Goal: Task Accomplishment & Management: Manage account settings

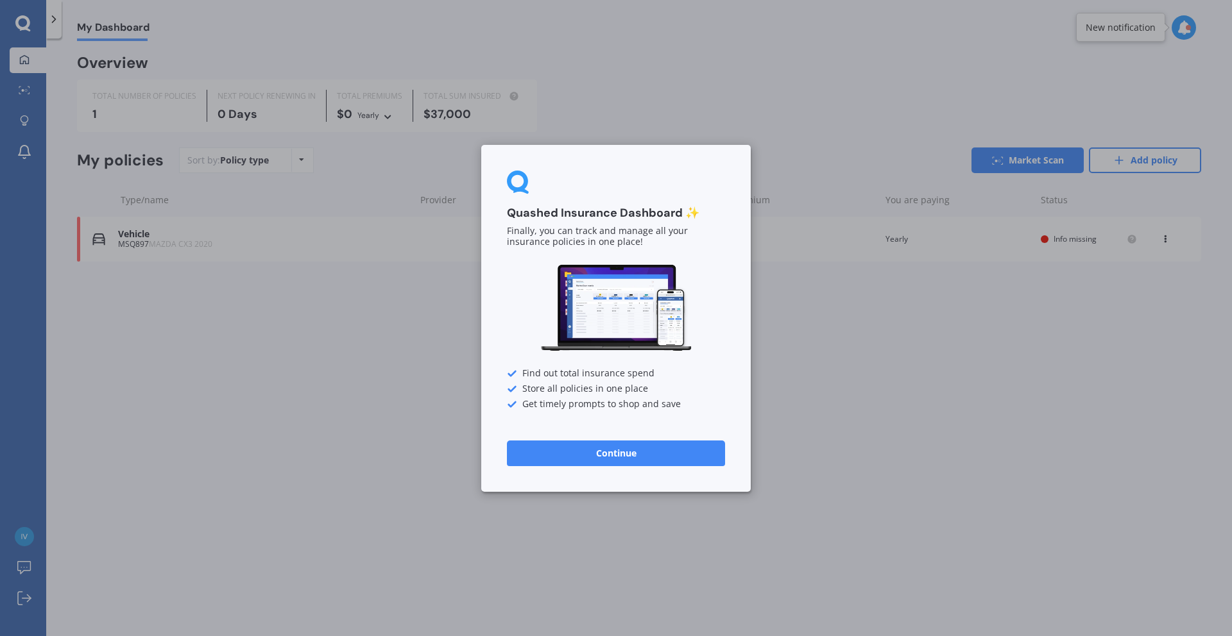
click at [592, 450] on button "Continue" at bounding box center [616, 453] width 218 height 26
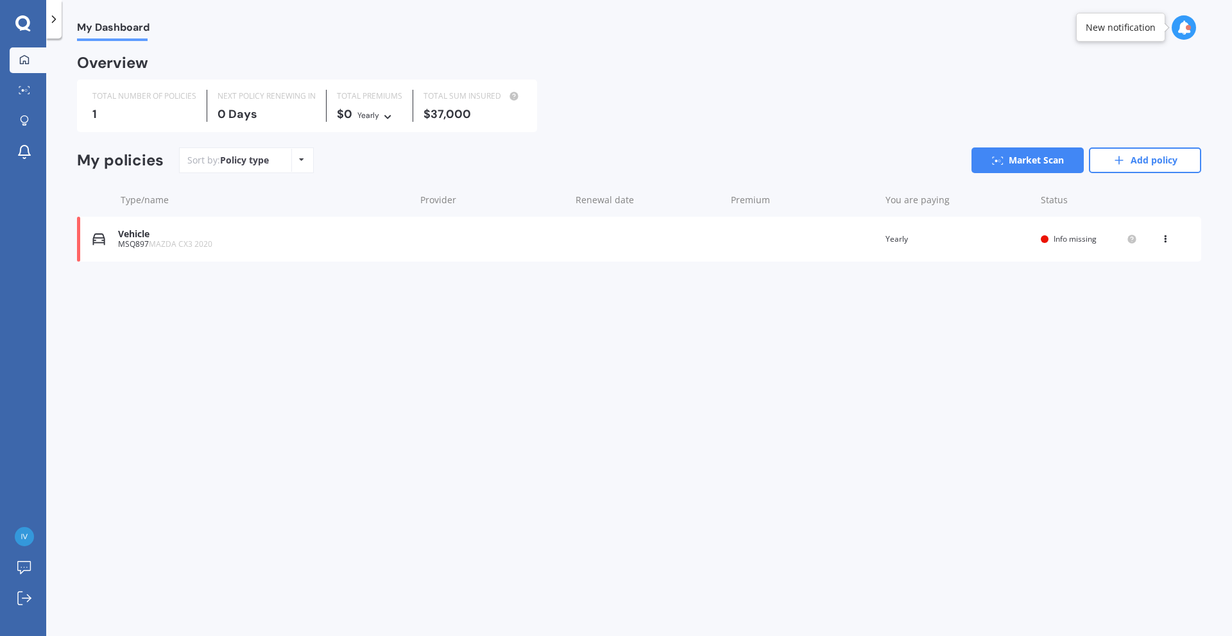
click at [1039, 249] on div "Vehicle MSQ897 MAZDA CX3 2020 Renewal date Premium You are paying Yearly Status…" at bounding box center [639, 239] width 1124 height 45
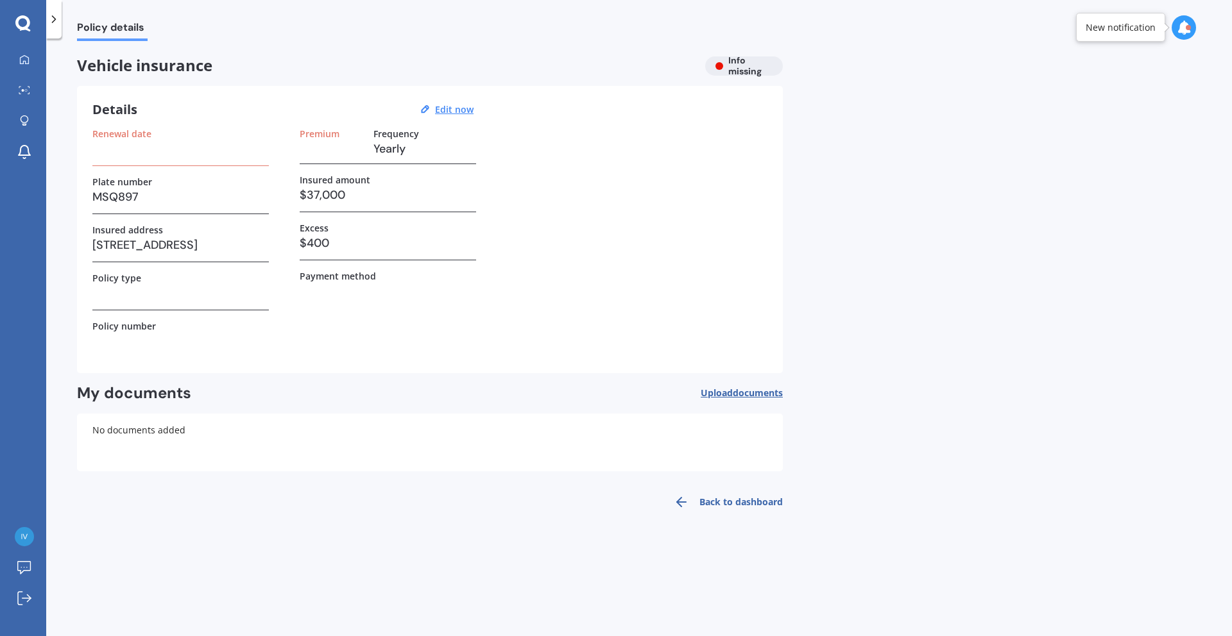
click at [180, 150] on h3 at bounding box center [180, 148] width 176 height 19
click at [388, 133] on label "Frequency" at bounding box center [396, 133] width 46 height 11
click at [337, 135] on label "Premium" at bounding box center [320, 133] width 40 height 11
click at [448, 110] on u "Edit now" at bounding box center [454, 109] width 38 height 12
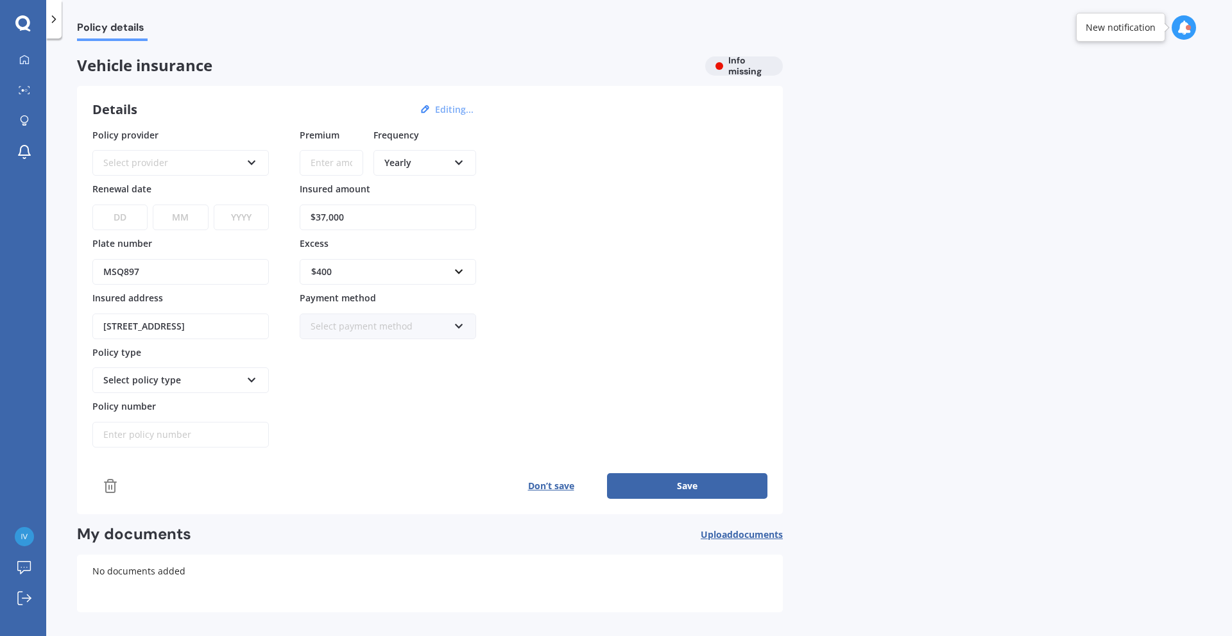
click at [446, 160] on div "Yearly" at bounding box center [416, 163] width 64 height 14
click at [427, 298] on div "Weekly" at bounding box center [425, 302] width 100 height 23
click at [425, 164] on div "Weekly" at bounding box center [416, 163] width 64 height 14
click at [421, 296] on div "Weekly" at bounding box center [425, 302] width 100 height 23
click at [205, 163] on div "Select provider" at bounding box center [172, 163] width 138 height 14
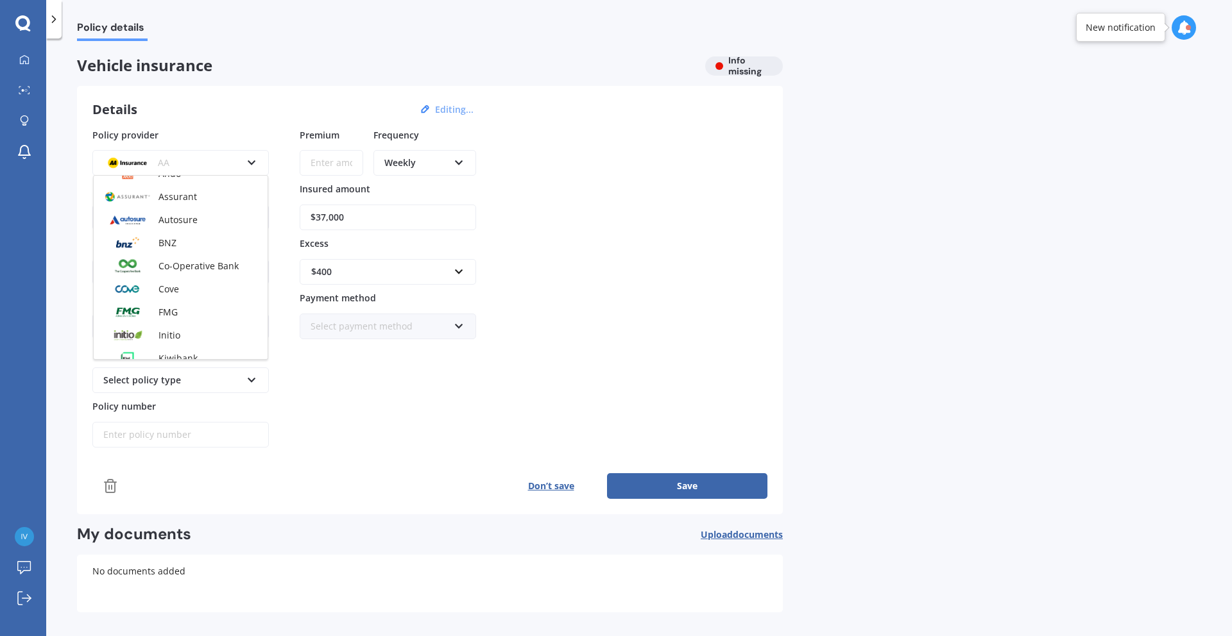
scroll to position [148, 0]
click at [180, 201] on span "Assurant" at bounding box center [177, 201] width 38 height 12
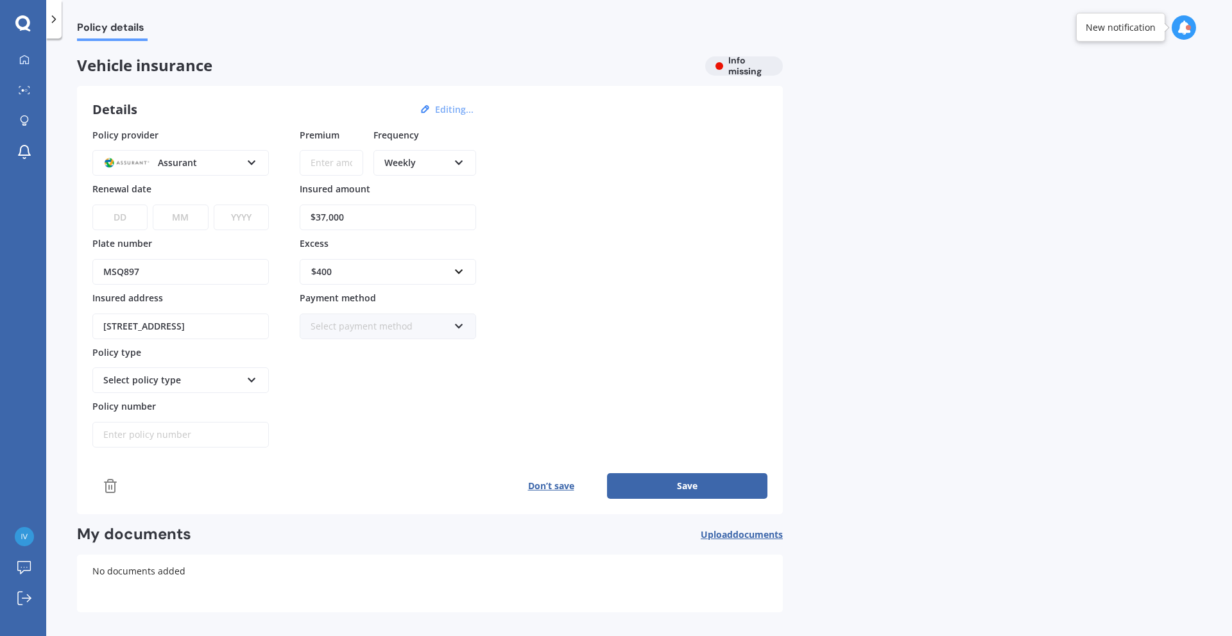
click at [132, 219] on select "DD 01 02 03 04 05 06 07 08 09 10 11 12 13 14 15 16 17 18 19 20 21 22 23 24 25 2…" at bounding box center [119, 218] width 55 height 26
select select "01"
click at [92, 205] on select "DD 01 02 03 04 05 06 07 08 09 10 11 12 13 14 15 16 17 18 19 20 21 22 23 24 25 2…" at bounding box center [119, 218] width 55 height 26
click at [179, 213] on select "MM 01 02 03 04 05 06 07 08 09 10 11 12" at bounding box center [180, 218] width 55 height 26
select select "09"
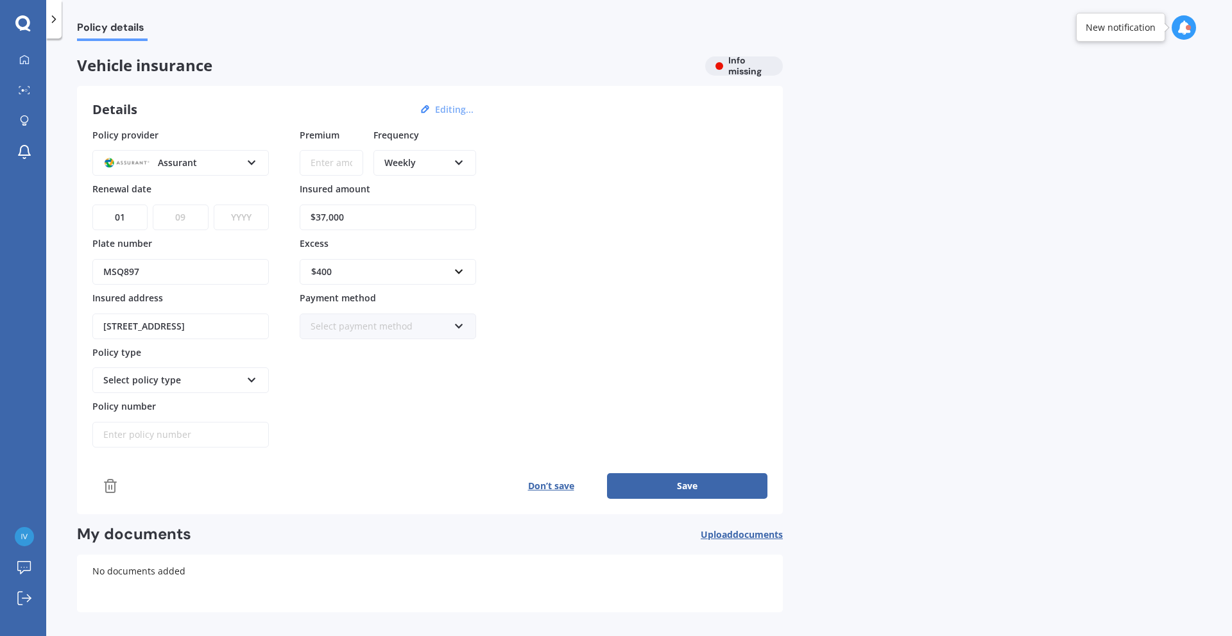
click at [153, 205] on select "MM 01 02 03 04 05 06 07 08 09 10 11 12" at bounding box center [180, 218] width 55 height 26
click at [236, 219] on select "YYYY 2027 2026 2025 2024 2023 2022 2021 2020 2019 2018 2017 2016 2015 2014 2013…" at bounding box center [241, 218] width 55 height 26
select select "2026"
click at [214, 205] on select "YYYY 2027 2026 2025 2024 2023 2022 2021 2020 2019 2018 2017 2016 2015 2014 2013…" at bounding box center [241, 218] width 55 height 26
click at [333, 396] on div "Premium Frequency Weekly Yearly Six-Monthly Quarterly Monthly Fortnightly Weekl…" at bounding box center [388, 288] width 176 height 320
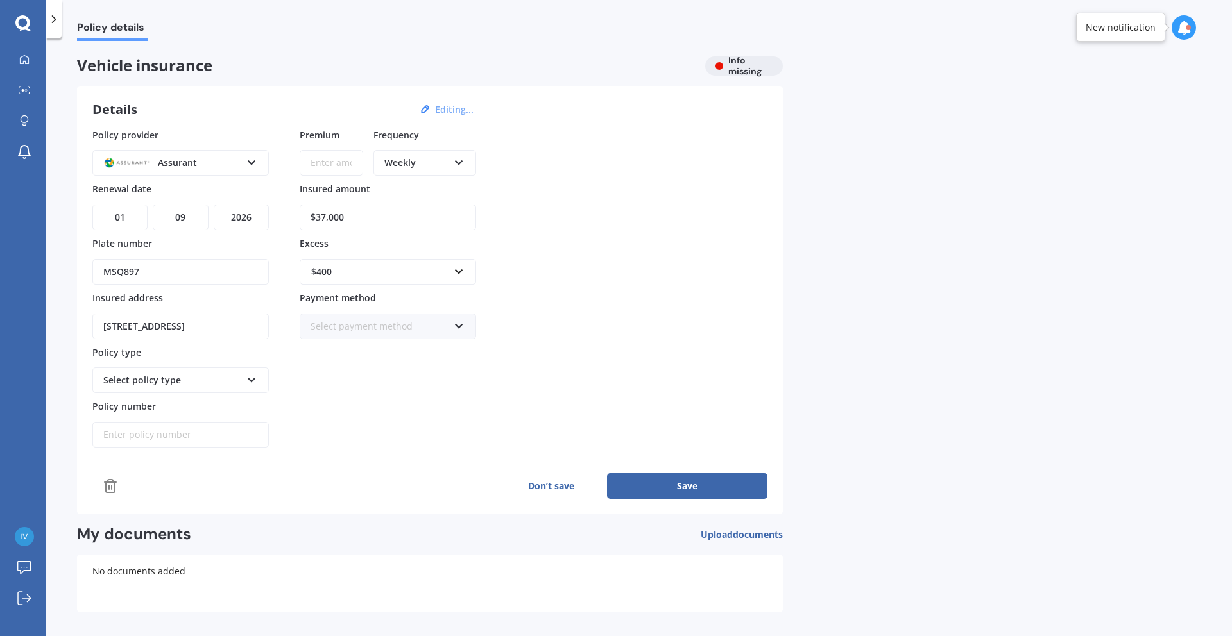
click at [217, 383] on div "Select policy type" at bounding box center [172, 380] width 138 height 14
click at [194, 402] on span "Comprehensive Cover" at bounding box center [151, 404] width 94 height 12
click at [386, 446] on div "Premium Frequency Weekly Yearly Six-Monthly Quarterly Monthly Fortnightly Weekl…" at bounding box center [388, 288] width 176 height 320
click at [412, 324] on div "Select payment method" at bounding box center [379, 326] width 138 height 14
click at [417, 349] on span "Direct debit - bank account" at bounding box center [369, 350] width 117 height 12
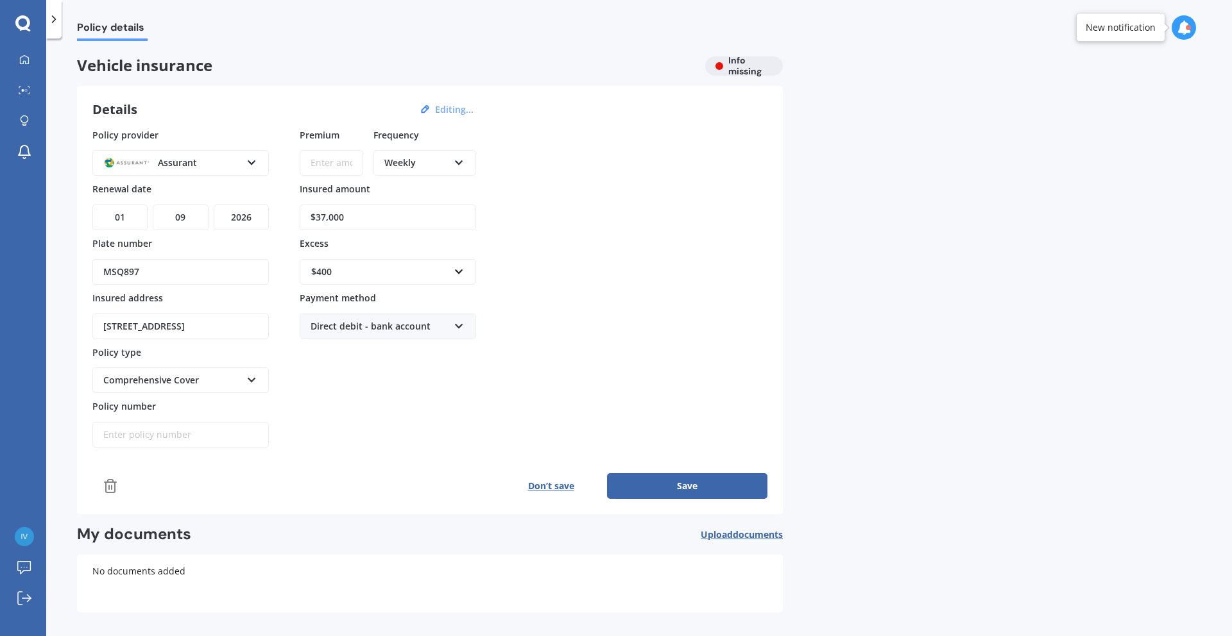
click at [713, 490] on button "Save" at bounding box center [687, 486] width 160 height 26
click at [348, 164] on input "Premium" at bounding box center [332, 163] width 64 height 26
click at [108, 488] on icon at bounding box center [110, 486] width 15 height 15
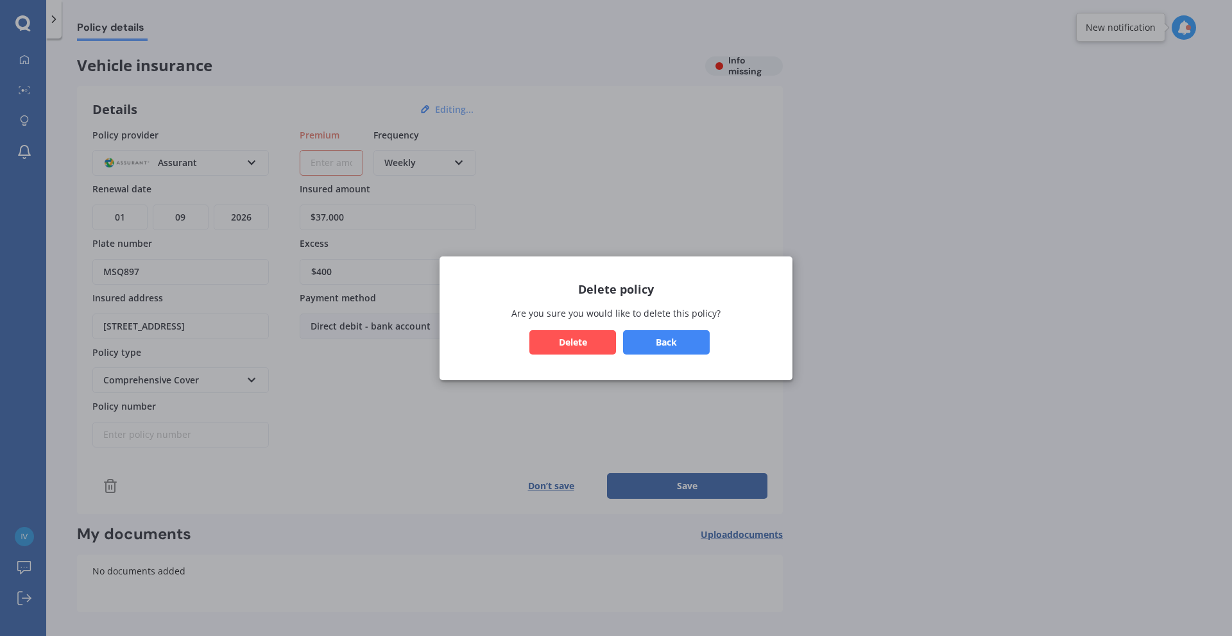
click at [565, 341] on button "Delete" at bounding box center [572, 342] width 87 height 24
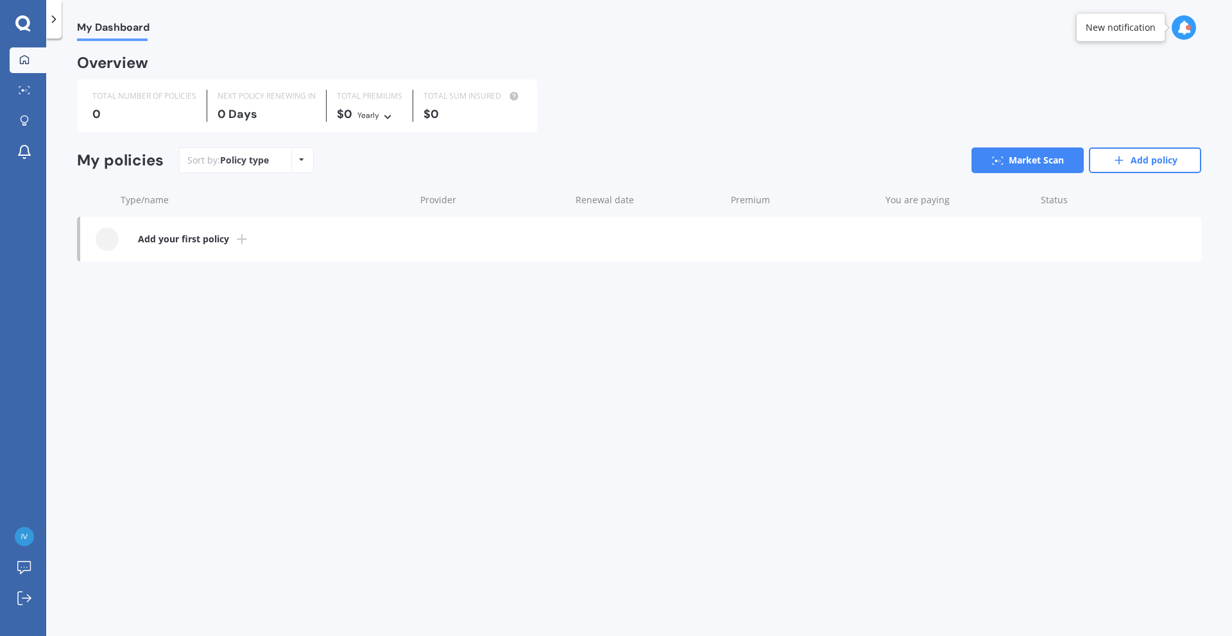
click at [22, 22] on icon at bounding box center [22, 23] width 15 height 17
click at [22, 126] on icon at bounding box center [24, 125] width 4 height 2
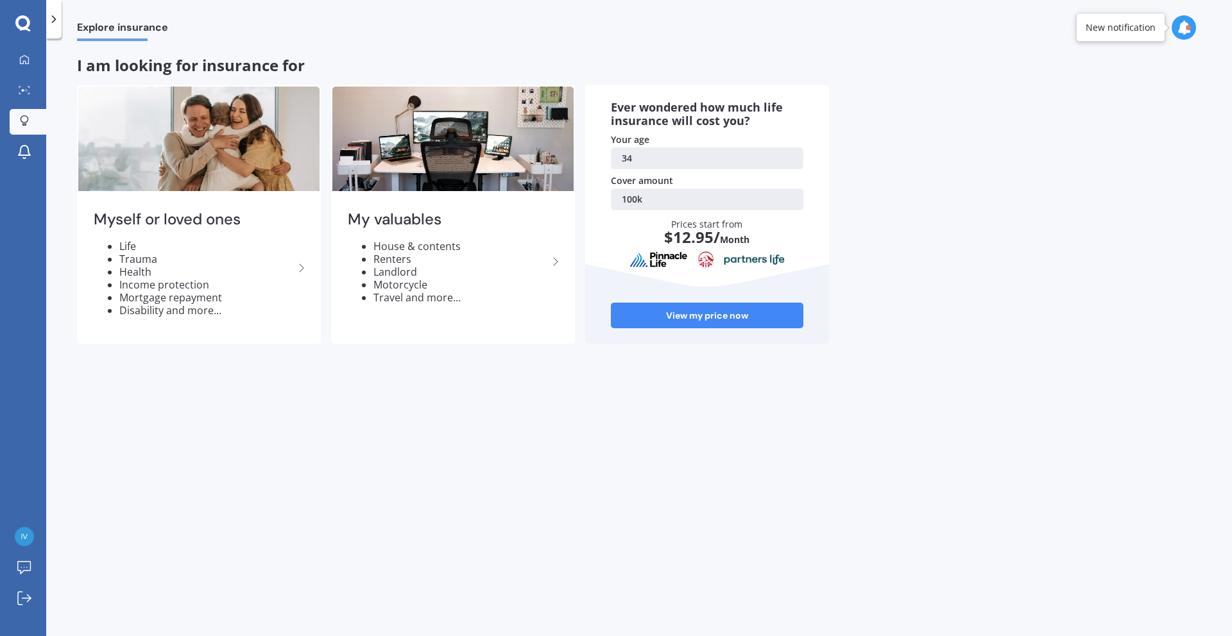
click at [55, 30] on div at bounding box center [53, 19] width 15 height 38
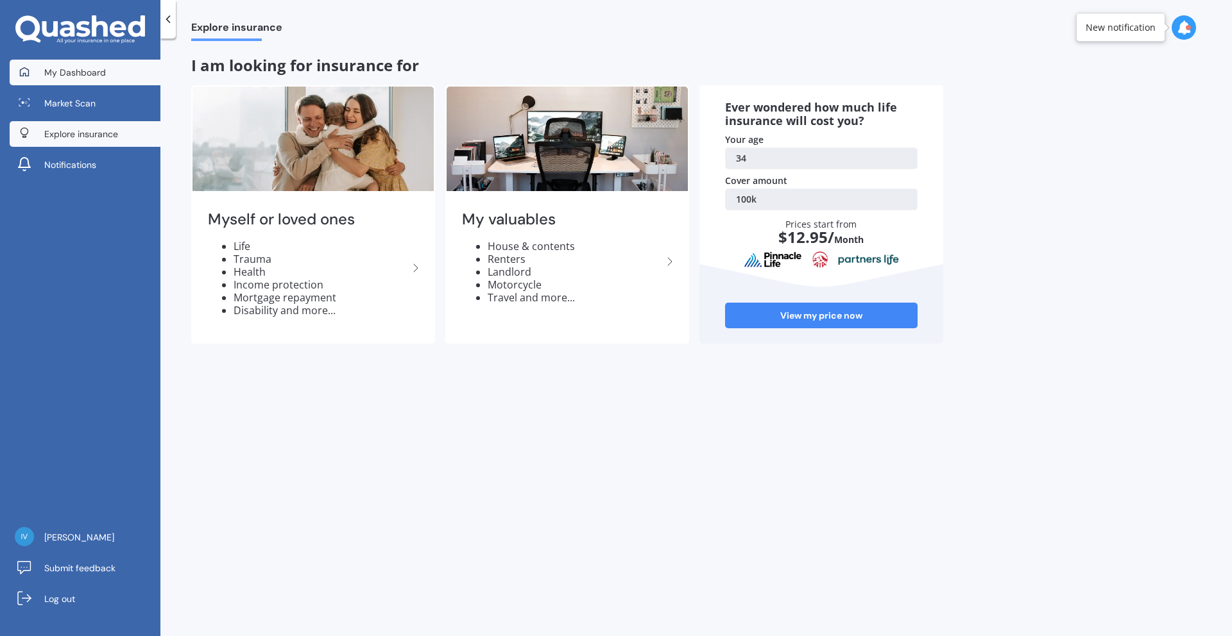
click at [76, 78] on link "My Dashboard" at bounding box center [85, 73] width 151 height 26
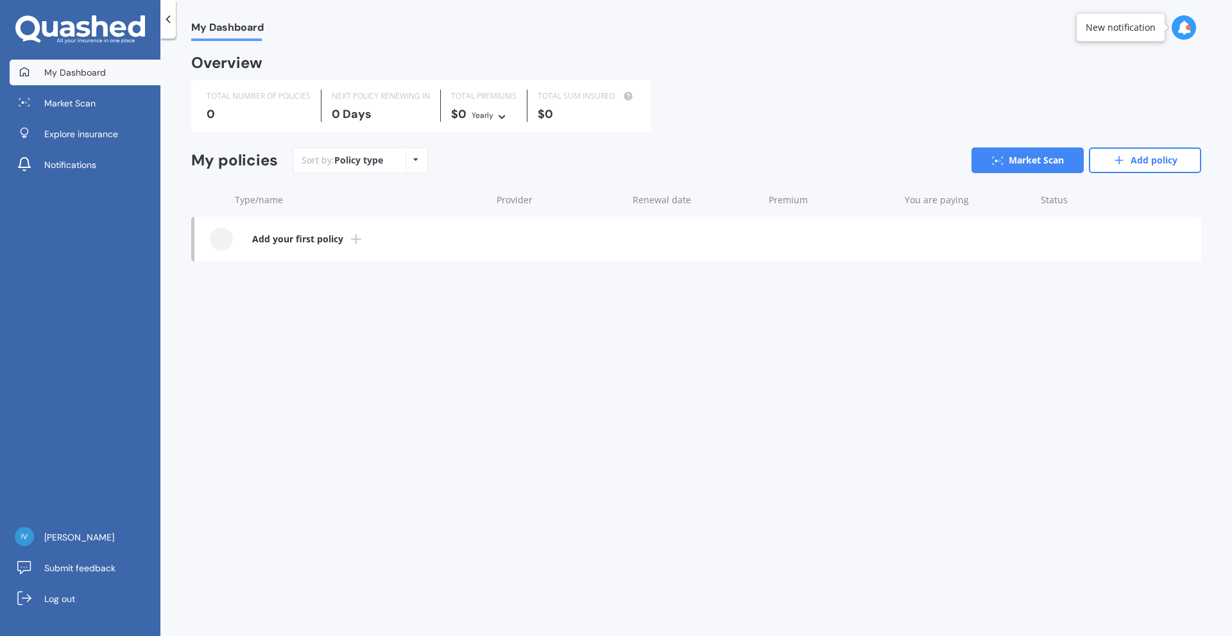
click at [413, 164] on div "Policy type Alphabetical Date added Renewing next" at bounding box center [415, 160] width 20 height 23
click at [455, 176] on div "My policies Sort by: Policy type Policy type Alphabetical Date added Renewing n…" at bounding box center [696, 166] width 1010 height 36
click at [356, 240] on line at bounding box center [356, 239] width 0 height 9
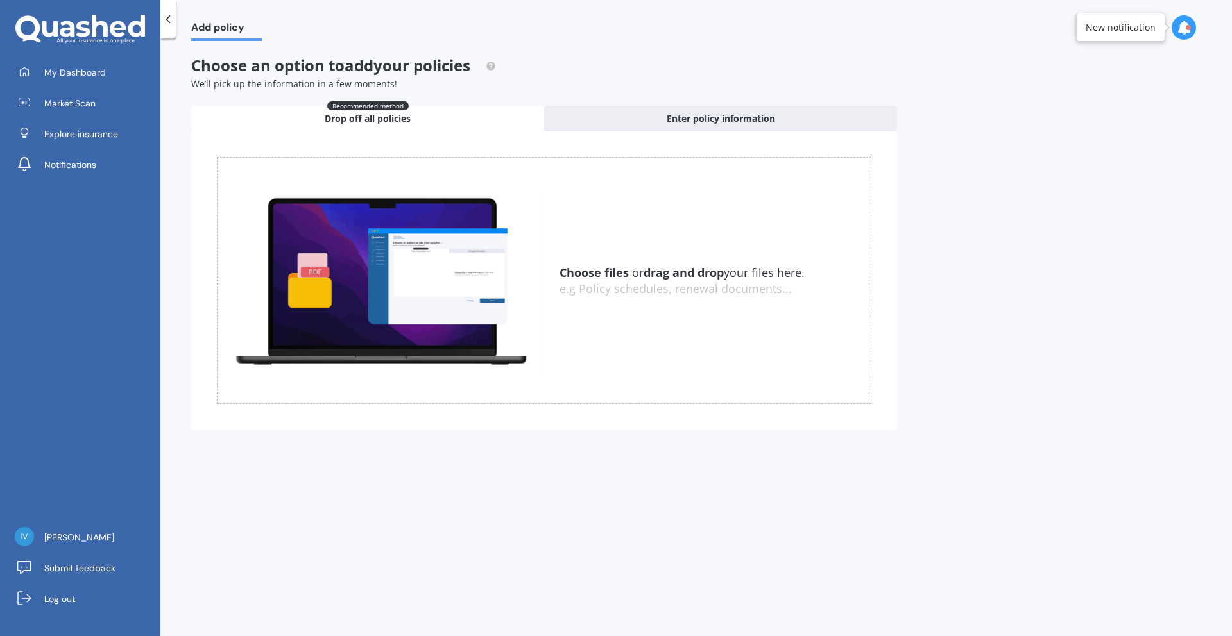
click at [380, 119] on span "Drop off all policies" at bounding box center [368, 118] width 86 height 13
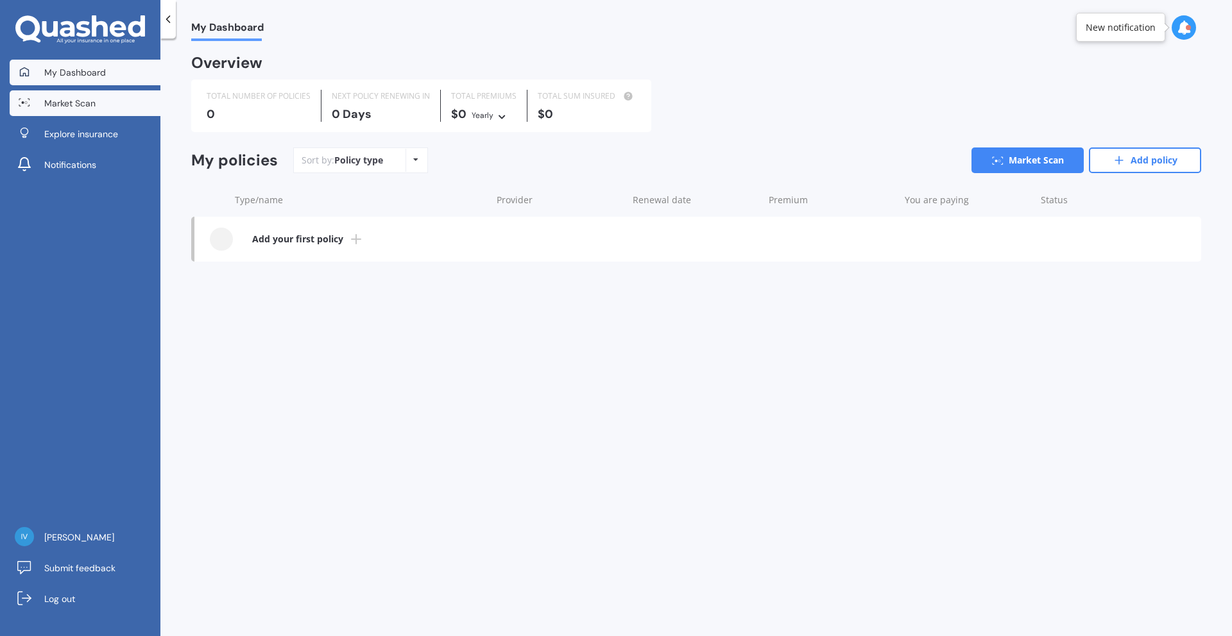
click at [110, 108] on link "Market Scan" at bounding box center [85, 103] width 151 height 26
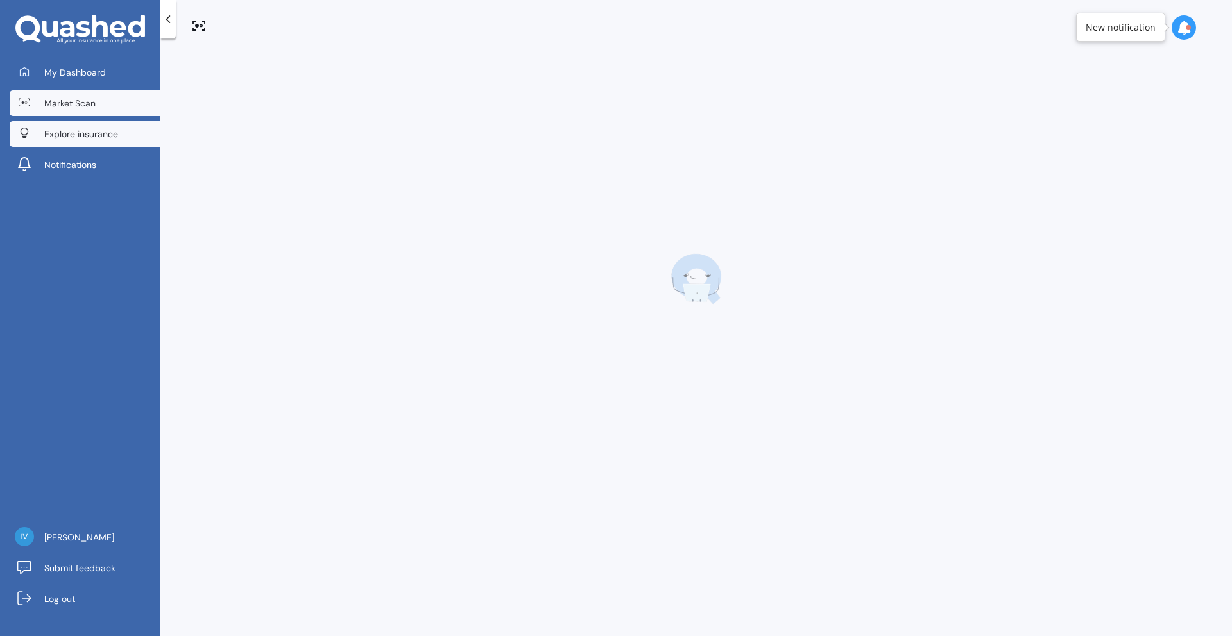
click at [89, 137] on span "Explore insurance" at bounding box center [81, 134] width 74 height 13
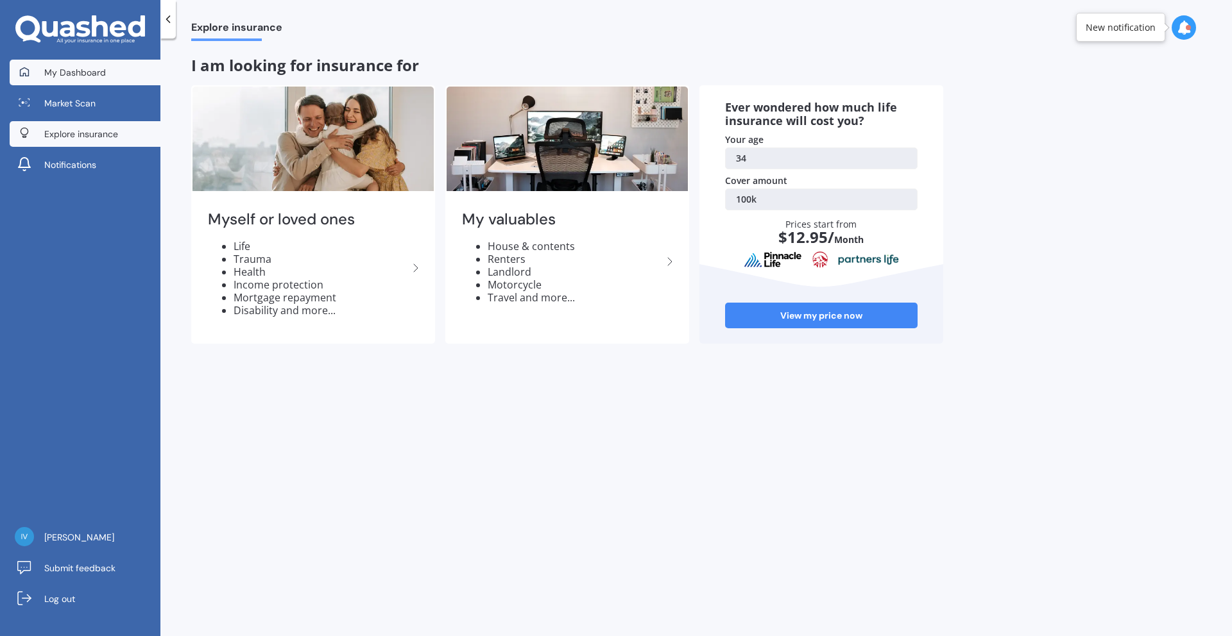
click at [80, 73] on span "My Dashboard" at bounding box center [75, 72] width 62 height 13
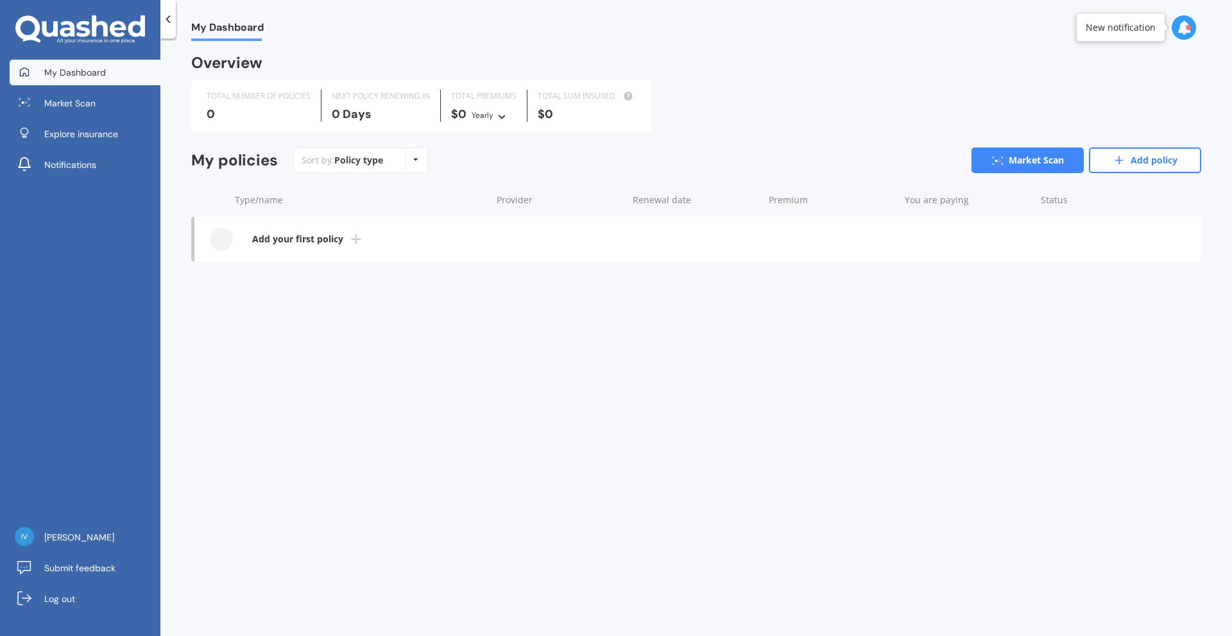
click at [173, 24] on icon at bounding box center [168, 19] width 13 height 13
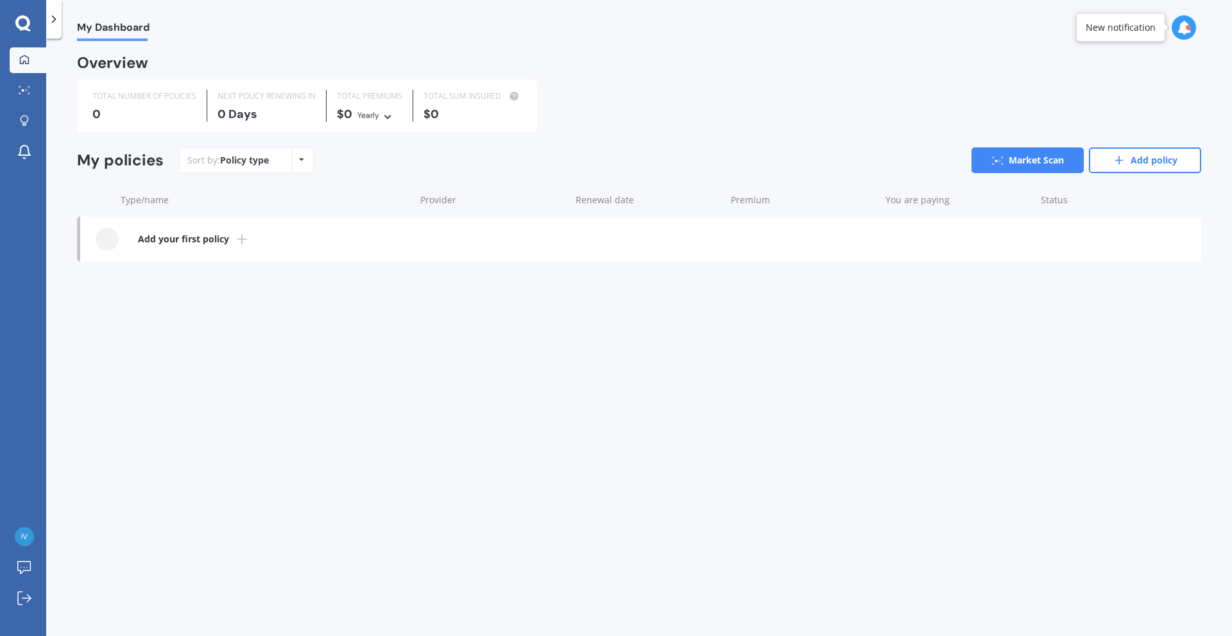
click at [59, 26] on div at bounding box center [53, 19] width 15 height 38
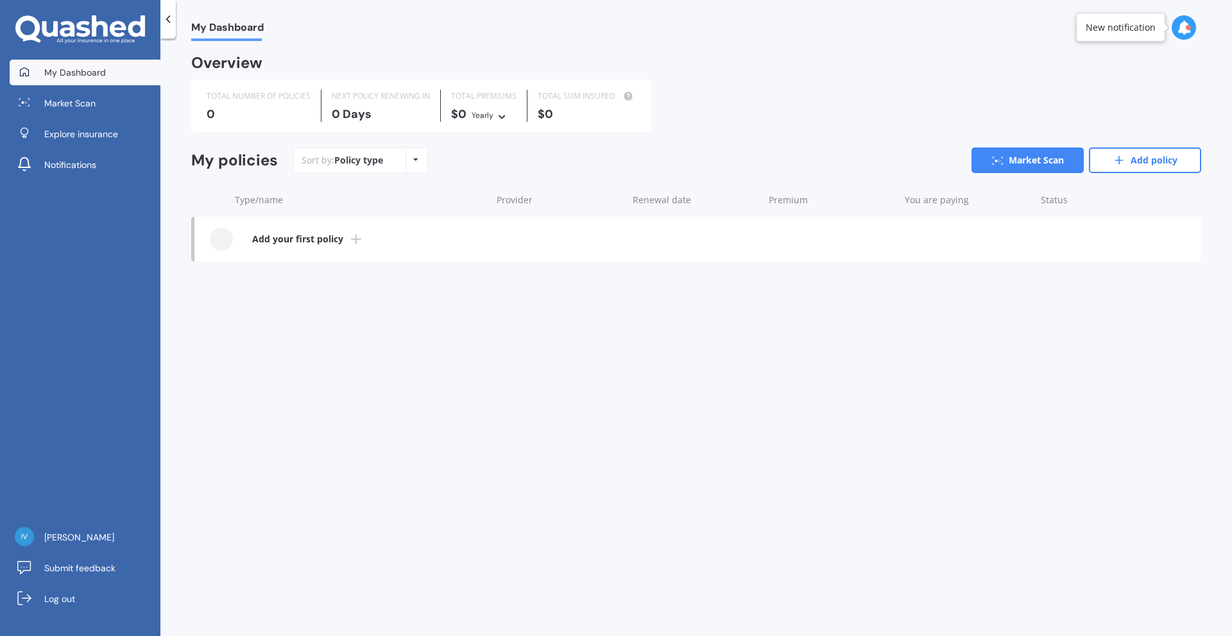
click at [68, 24] on icon at bounding box center [80, 29] width 130 height 29
click at [273, 236] on b "Add your first policy" at bounding box center [297, 239] width 91 height 13
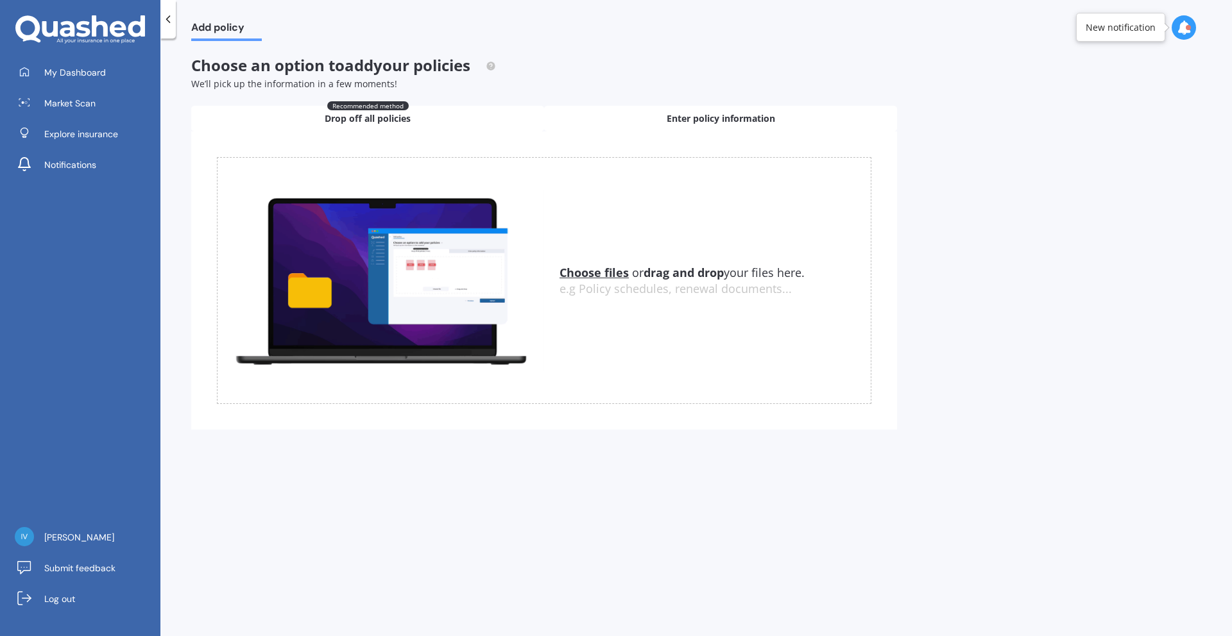
click at [623, 124] on div "Enter policy information" at bounding box center [720, 119] width 353 height 26
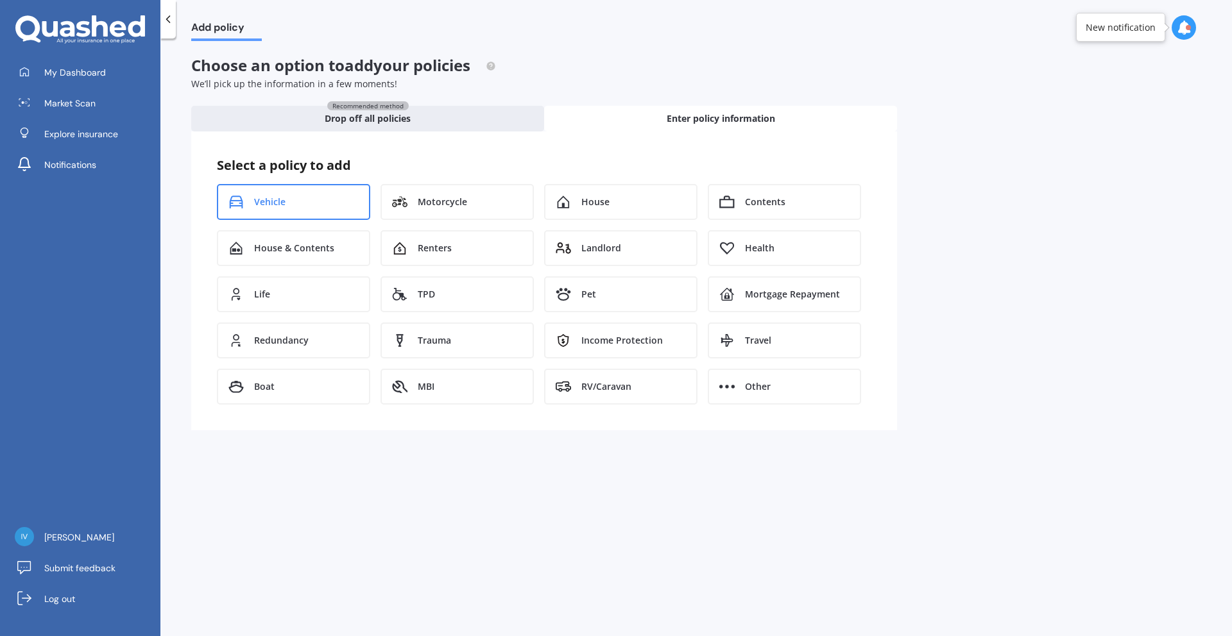
click at [260, 201] on span "Vehicle" at bounding box center [269, 202] width 31 height 13
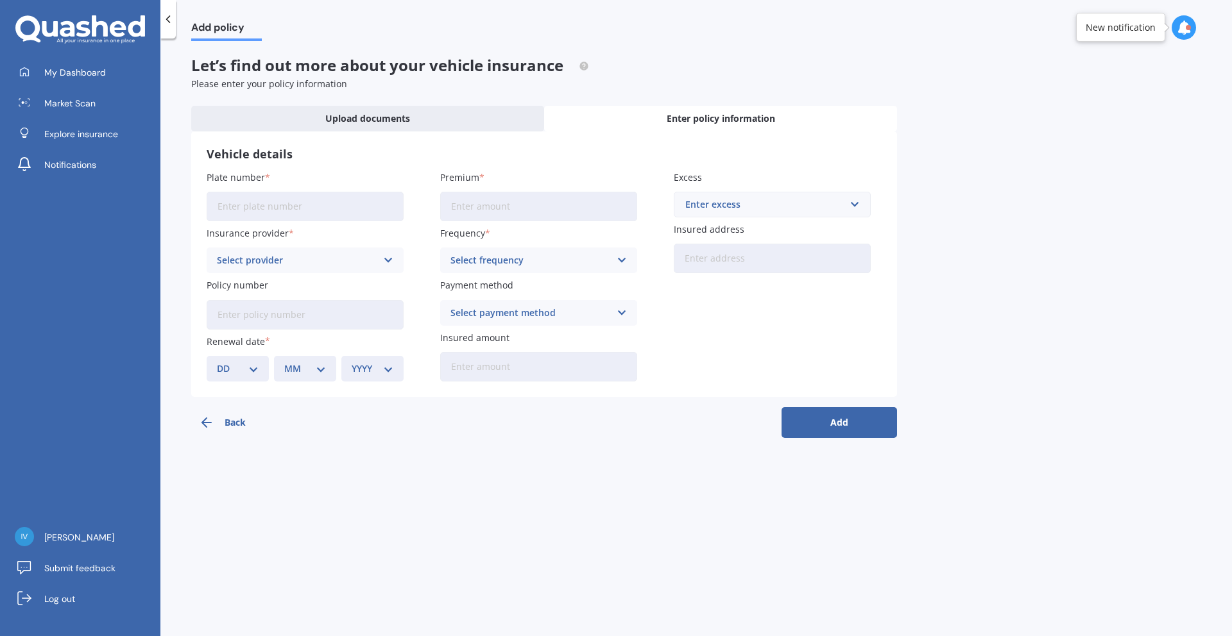
click at [212, 426] on icon "button" at bounding box center [206, 422] width 15 height 15
